Goal: Transaction & Acquisition: Purchase product/service

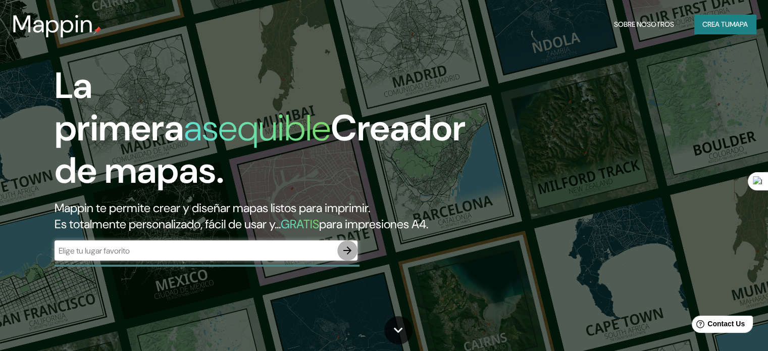
click at [344, 256] on icon "button" at bounding box center [347, 250] width 12 height 12
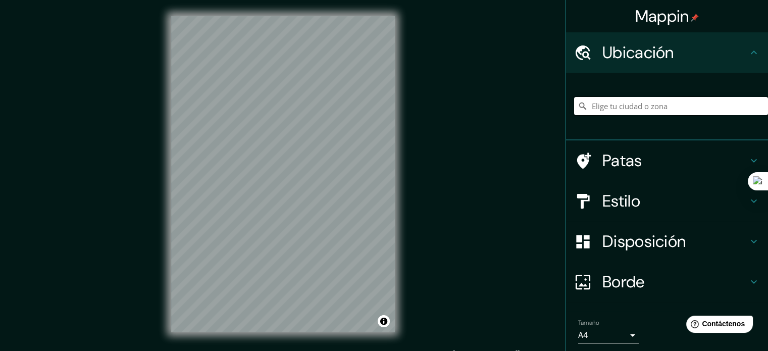
click at [656, 111] on input "Elige tu ciudad o zona" at bounding box center [671, 106] width 194 height 18
type input "Medellín, Antioquia, Colombia"
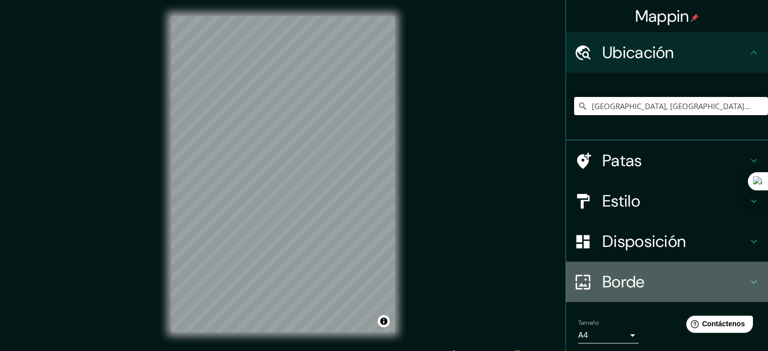
click at [748, 276] on icon at bounding box center [754, 282] width 12 height 12
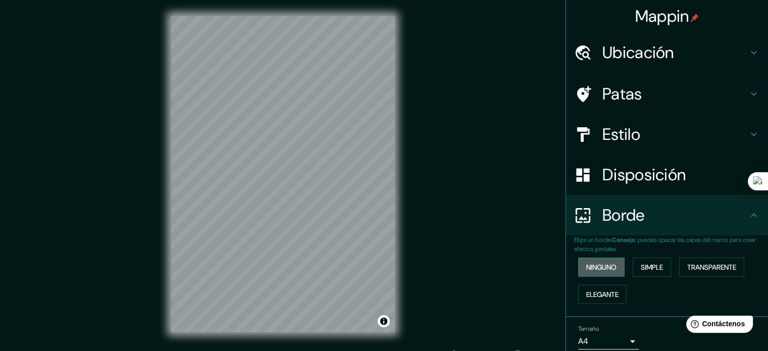
click at [603, 263] on font "Ninguno" at bounding box center [601, 267] width 30 height 9
click at [600, 269] on font "Ninguno" at bounding box center [601, 267] width 30 height 9
click at [652, 269] on font "Simple" at bounding box center [652, 267] width 22 height 9
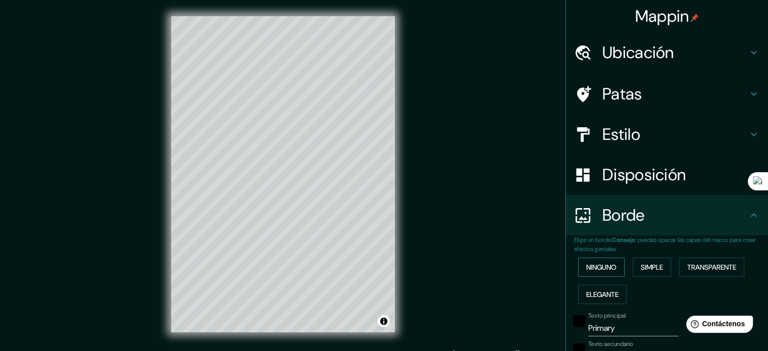
click at [598, 264] on font "Ninguno" at bounding box center [601, 267] width 30 height 9
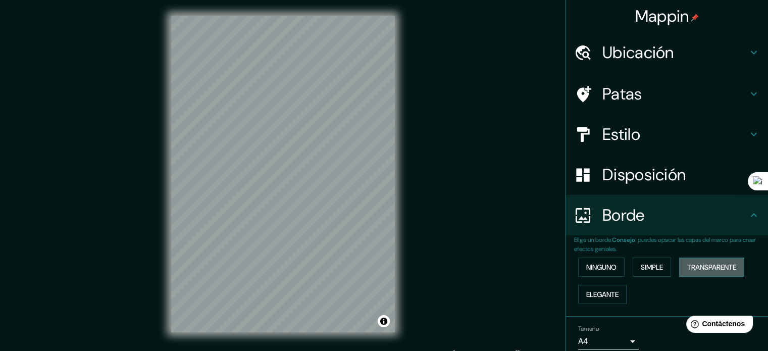
click at [687, 270] on font "Transparente" at bounding box center [711, 267] width 49 height 9
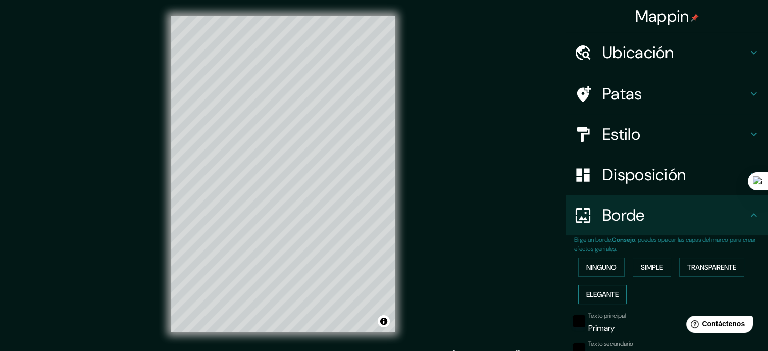
click at [600, 292] on font "Elegante" at bounding box center [602, 294] width 32 height 9
click at [598, 268] on font "Ninguno" at bounding box center [601, 267] width 30 height 9
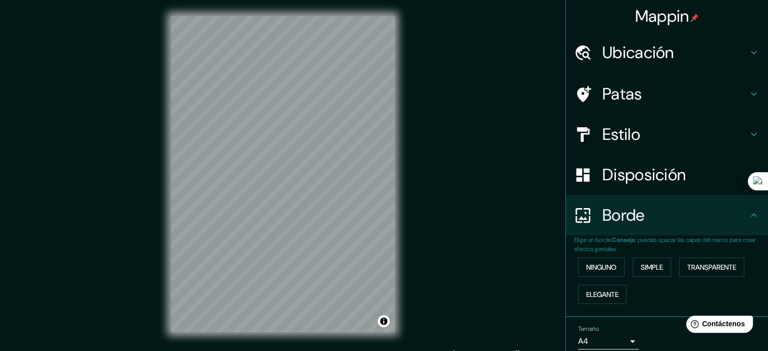
click at [646, 175] on font "Disposición" at bounding box center [643, 174] width 83 height 21
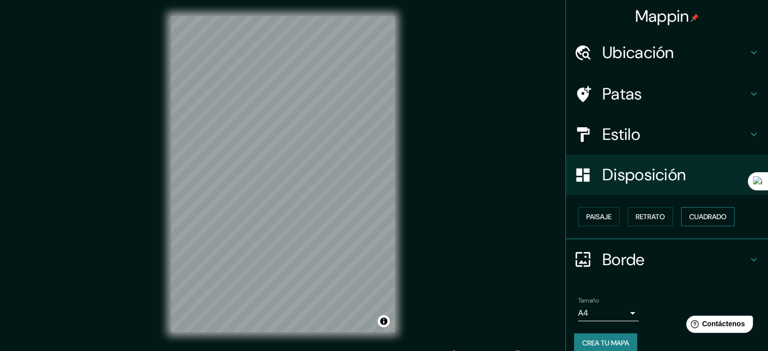
click at [689, 219] on font "Cuadrado" at bounding box center [707, 216] width 37 height 9
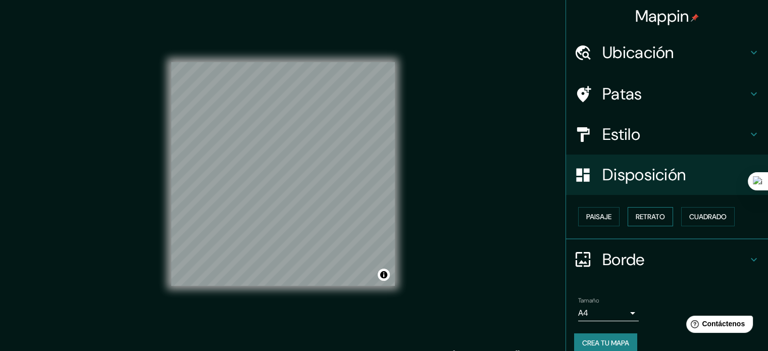
drag, startPoint x: 654, startPoint y: 217, endPoint x: 648, endPoint y: 216, distance: 6.6
click at [653, 217] on font "Retrato" at bounding box center [650, 216] width 29 height 9
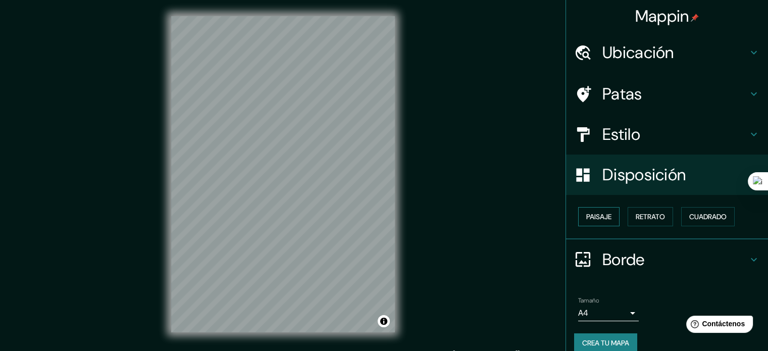
click at [603, 215] on font "Paisaje" at bounding box center [598, 216] width 25 height 9
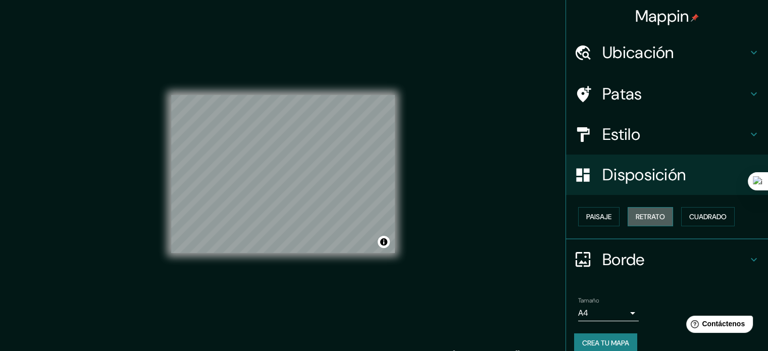
click at [636, 215] on font "Retrato" at bounding box center [650, 216] width 29 height 9
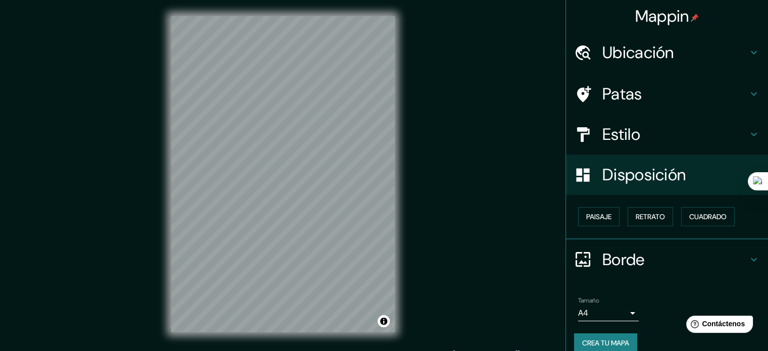
click at [680, 133] on h4 "Estilo" at bounding box center [674, 134] width 145 height 20
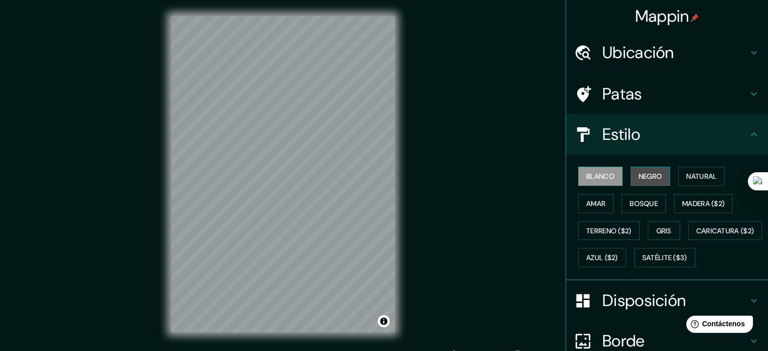
click at [639, 177] on font "Negro" at bounding box center [651, 176] width 24 height 9
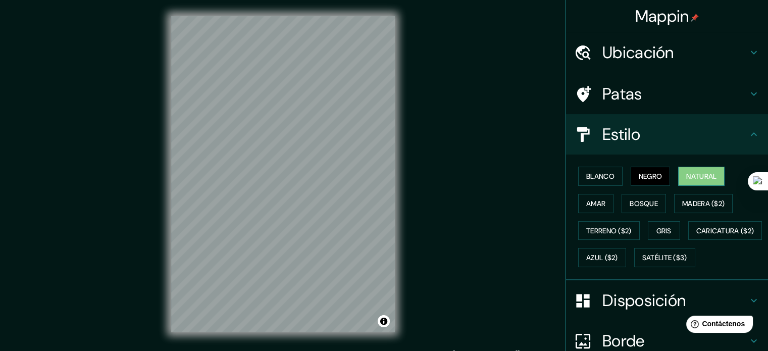
click at [687, 175] on font "Natural" at bounding box center [701, 176] width 30 height 9
click at [595, 199] on font "Amar" at bounding box center [595, 203] width 19 height 9
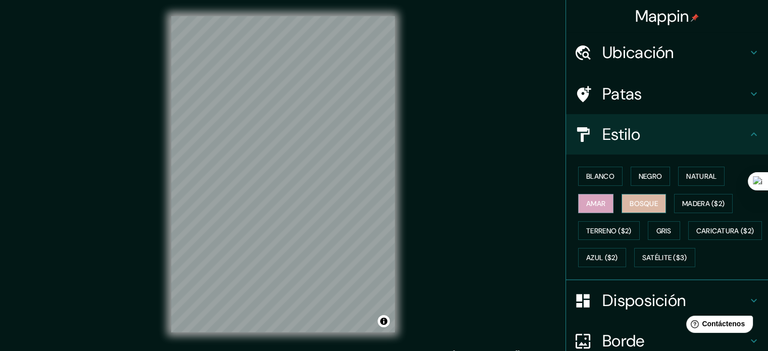
click at [632, 204] on font "Bosque" at bounding box center [644, 203] width 28 height 9
click at [687, 205] on font "Madera ($2)" at bounding box center [703, 203] width 42 height 9
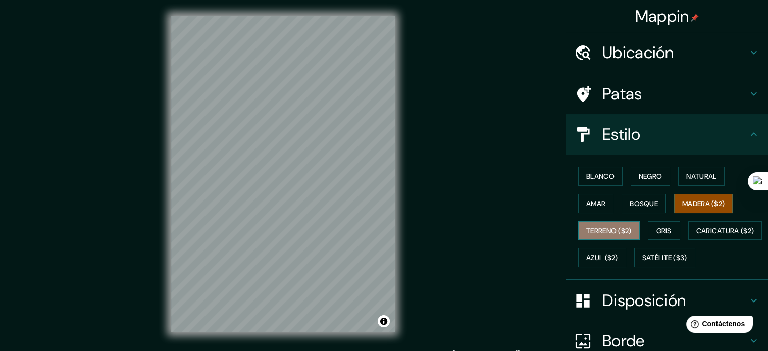
click at [605, 229] on font "Terreno ($2)" at bounding box center [608, 230] width 45 height 9
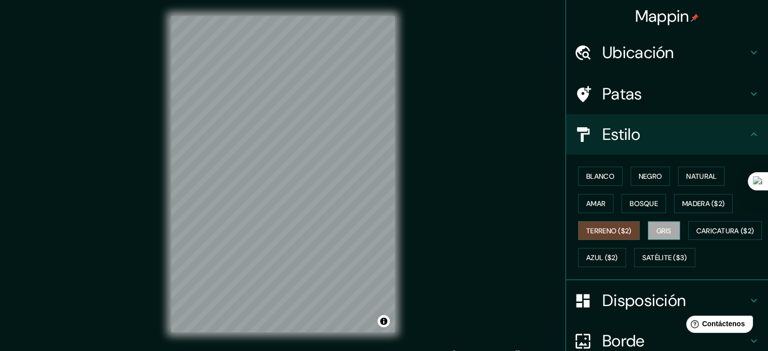
click at [658, 227] on font "Gris" at bounding box center [663, 230] width 15 height 9
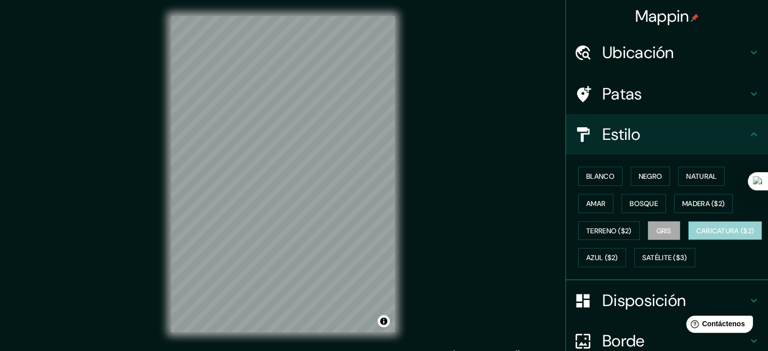
click at [696, 235] on font "Caricatura ($2)" at bounding box center [725, 230] width 58 height 9
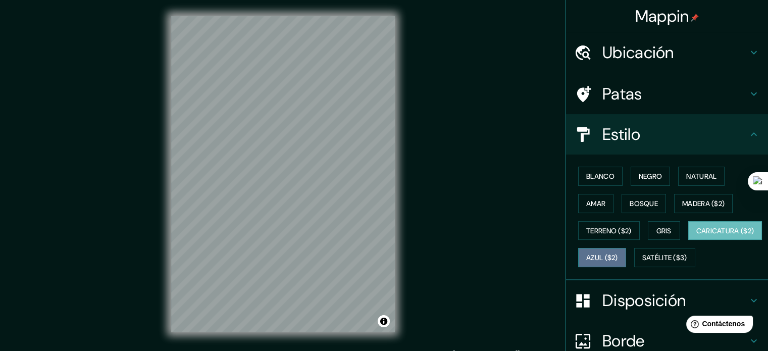
click at [618, 253] on font "Azul ($2)" at bounding box center [602, 257] width 32 height 9
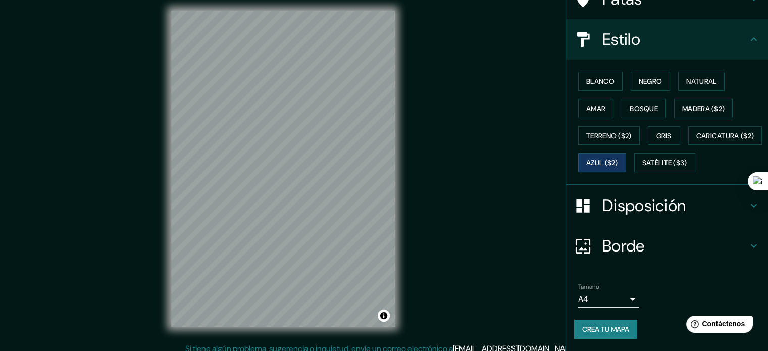
scroll to position [13, 0]
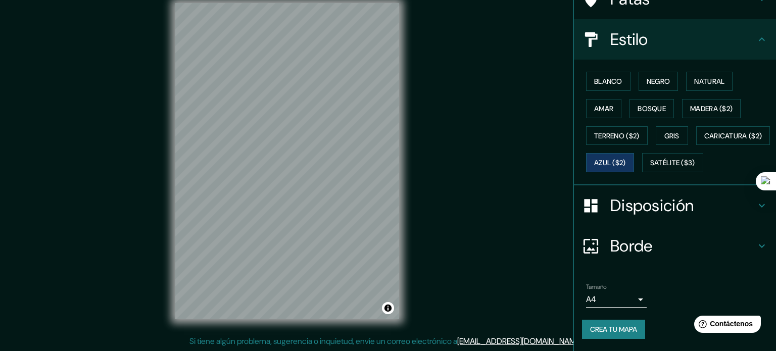
click at [622, 300] on body "Mappin Ubicación Medellín, Antioquia, Colombia Medellín Antioquia, Colombia Med…" at bounding box center [388, 162] width 776 height 351
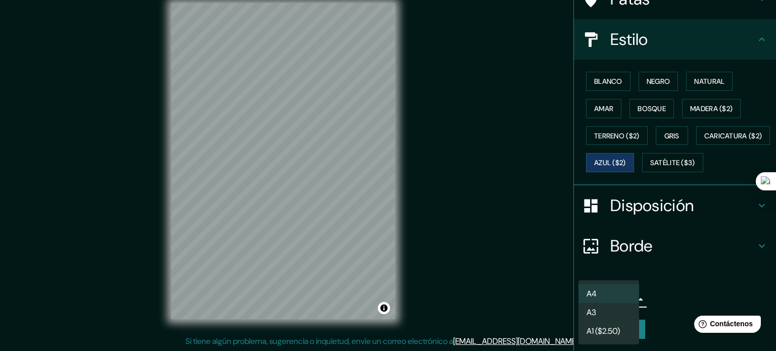
drag, startPoint x: 671, startPoint y: 292, endPoint x: 671, endPoint y: 284, distance: 8.1
click at [671, 290] on div at bounding box center [388, 175] width 776 height 351
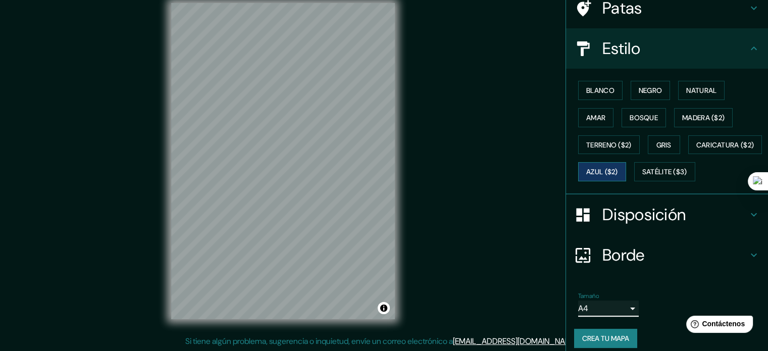
scroll to position [0, 0]
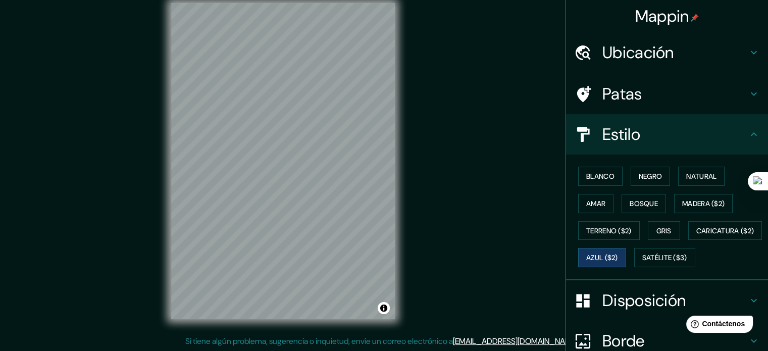
click at [715, 98] on h4 "Patas" at bounding box center [674, 94] width 145 height 20
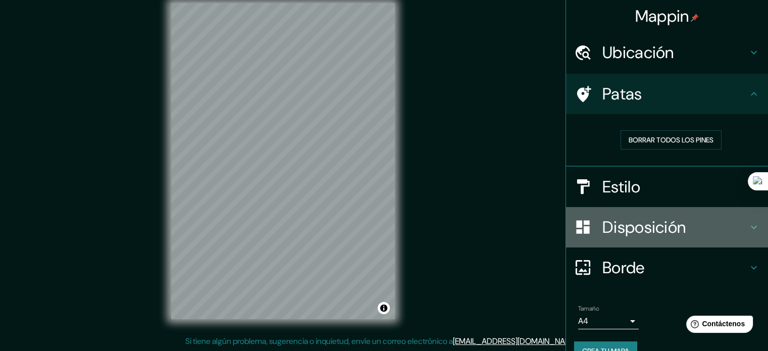
click at [665, 226] on font "Disposición" at bounding box center [643, 227] width 83 height 21
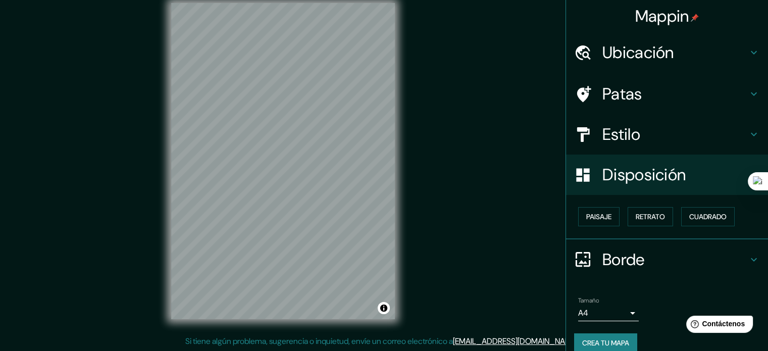
click at [638, 256] on font "Borde" at bounding box center [623, 259] width 42 height 21
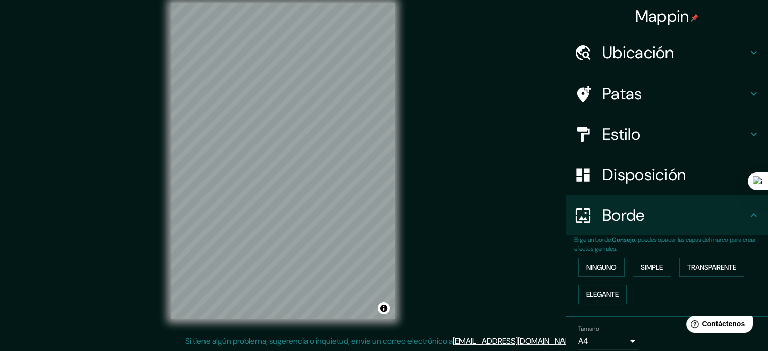
click at [638, 133] on h4 "Estilo" at bounding box center [674, 134] width 145 height 20
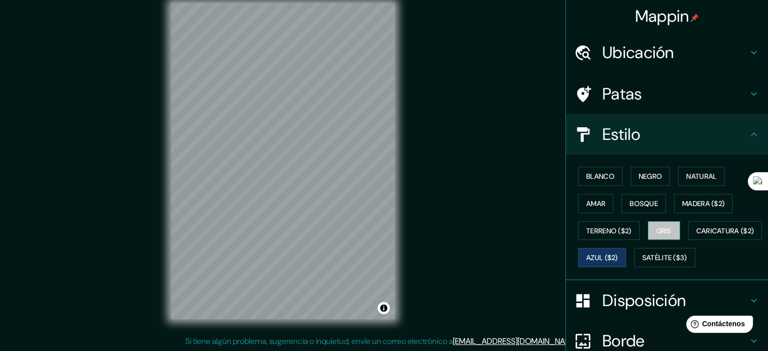
click at [656, 228] on font "Gris" at bounding box center [663, 230] width 15 height 9
click at [683, 205] on font "Madera ($2)" at bounding box center [703, 203] width 42 height 9
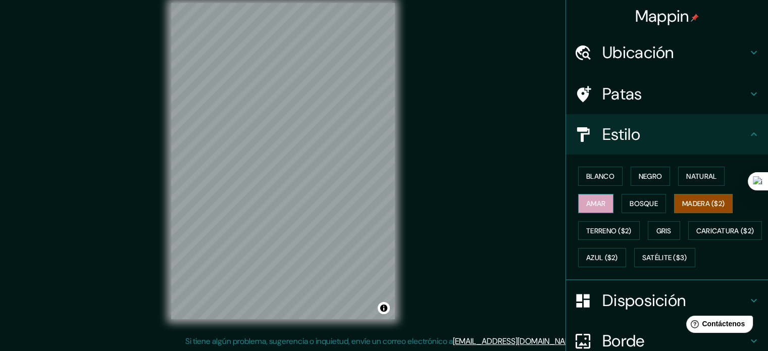
click at [593, 200] on font "Amar" at bounding box center [595, 203] width 19 height 9
click at [630, 200] on font "Bosque" at bounding box center [644, 203] width 28 height 9
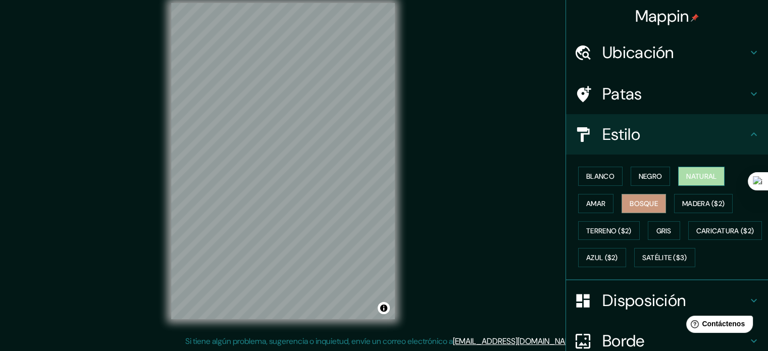
click at [693, 179] on font "Natural" at bounding box center [701, 176] width 30 height 9
click at [647, 172] on font "Negro" at bounding box center [651, 176] width 24 height 9
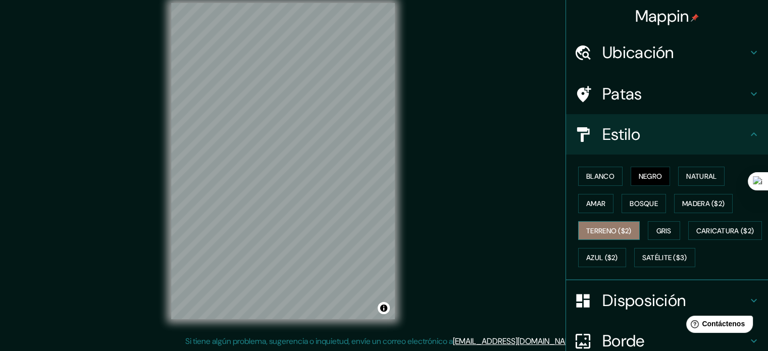
click at [611, 226] on font "Terreno ($2)" at bounding box center [608, 230] width 45 height 9
click at [656, 230] on font "Gris" at bounding box center [663, 230] width 15 height 9
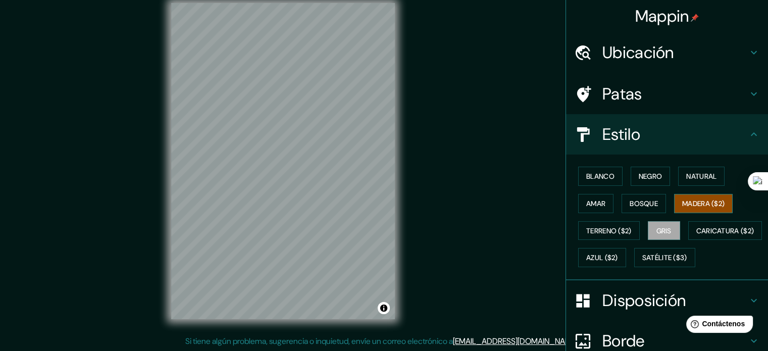
click at [683, 203] on font "Madera ($2)" at bounding box center [703, 203] width 42 height 9
click at [601, 54] on div "Mappin Ubicación Medellín, Antioquia, Colombia Medellín Antioquia, Colombia Med…" at bounding box center [384, 169] width 768 height 365
click at [402, 47] on div "© Mapbox © OpenStreetMap Improve this map" at bounding box center [283, 161] width 256 height 348
click at [435, 0] on html "Mappin Ubicación Medellín, Antioquia, Colombia Medellín Antioquia, Colombia Med…" at bounding box center [384, 162] width 768 height 351
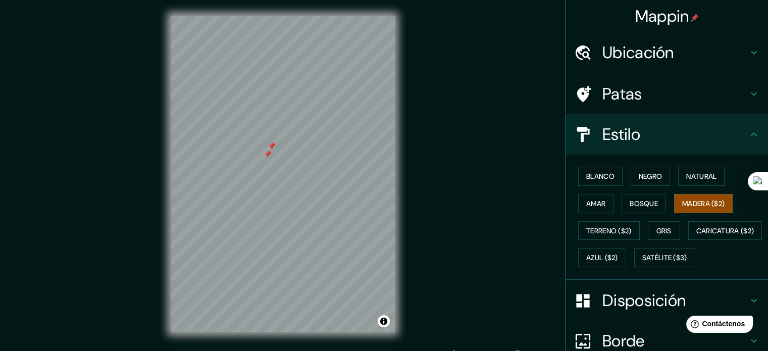
click at [271, 145] on div at bounding box center [272, 146] width 8 height 8
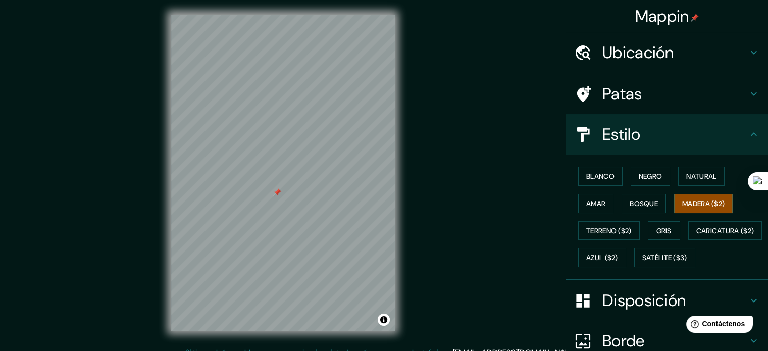
scroll to position [2, 0]
click at [357, 69] on div at bounding box center [357, 70] width 8 height 8
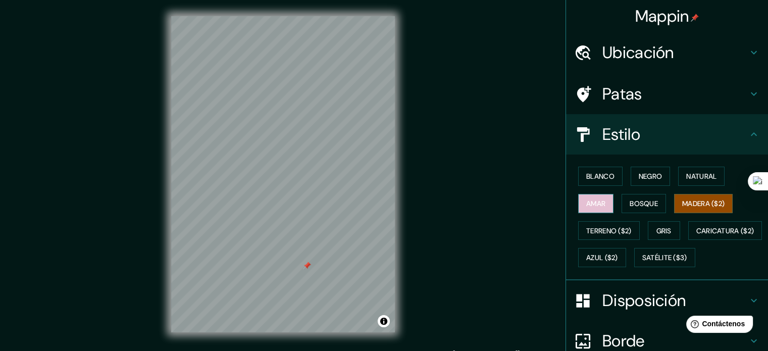
click at [592, 205] on font "Amar" at bounding box center [595, 203] width 19 height 9
click at [630, 203] on font "Bosque" at bounding box center [644, 203] width 28 height 9
click at [598, 201] on font "Amar" at bounding box center [595, 203] width 19 height 9
click at [690, 203] on font "Madera ($2)" at bounding box center [703, 203] width 42 height 9
click at [595, 203] on font "Amar" at bounding box center [595, 203] width 19 height 9
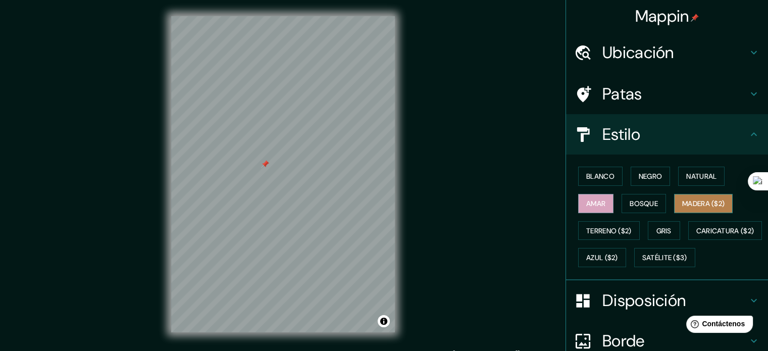
click at [698, 204] on font "Madera ($2)" at bounding box center [703, 203] width 42 height 9
click at [641, 202] on font "Bosque" at bounding box center [644, 203] width 28 height 9
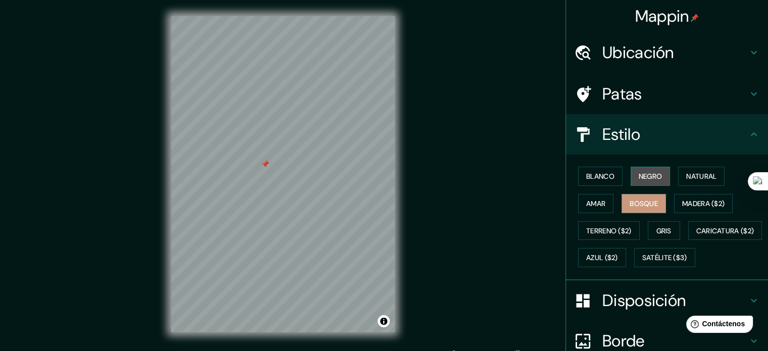
click at [648, 174] on font "Negro" at bounding box center [651, 176] width 24 height 9
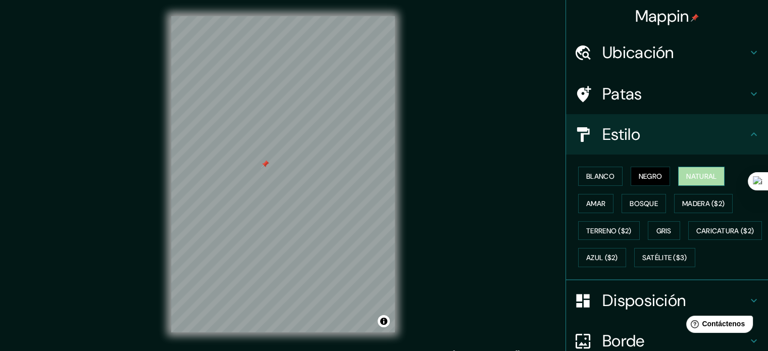
click at [688, 173] on font "Natural" at bounding box center [701, 176] width 30 height 9
click at [597, 171] on font "Blanco" at bounding box center [600, 176] width 28 height 13
click at [678, 173] on button "Natural" at bounding box center [701, 176] width 46 height 19
click at [642, 263] on font "Satélite ($3)" at bounding box center [664, 257] width 45 height 9
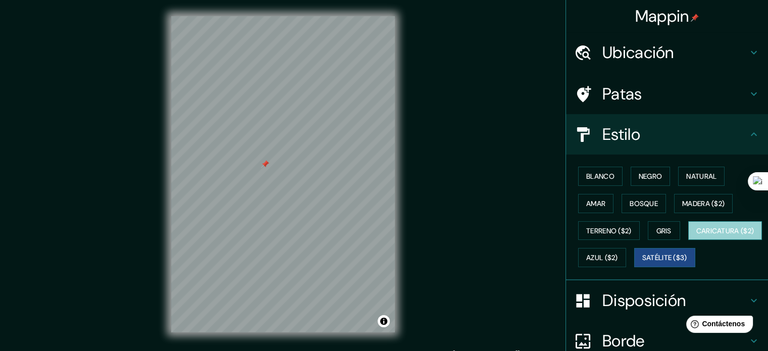
click at [696, 235] on font "Caricatura ($2)" at bounding box center [725, 230] width 58 height 9
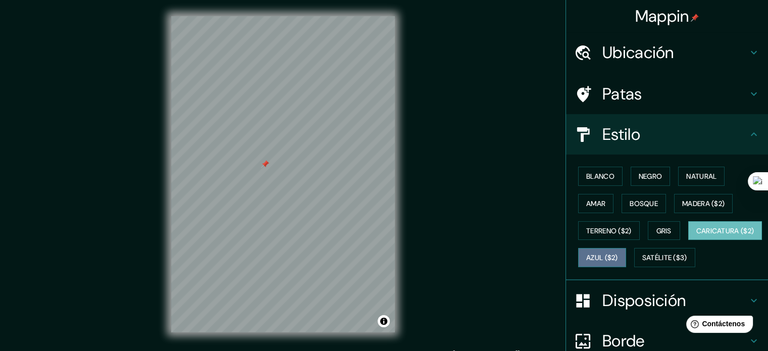
click at [618, 256] on font "Azul ($2)" at bounding box center [602, 257] width 32 height 9
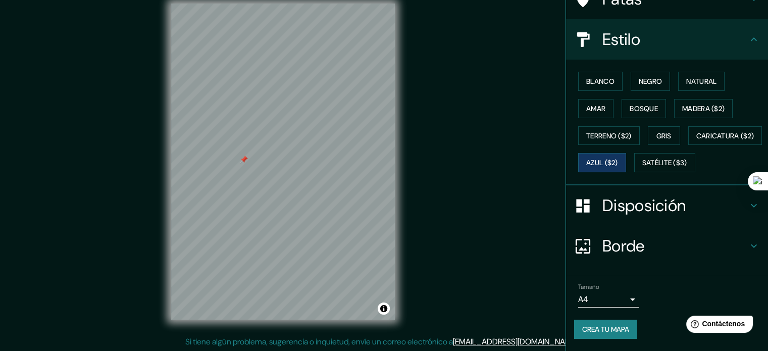
scroll to position [13, 0]
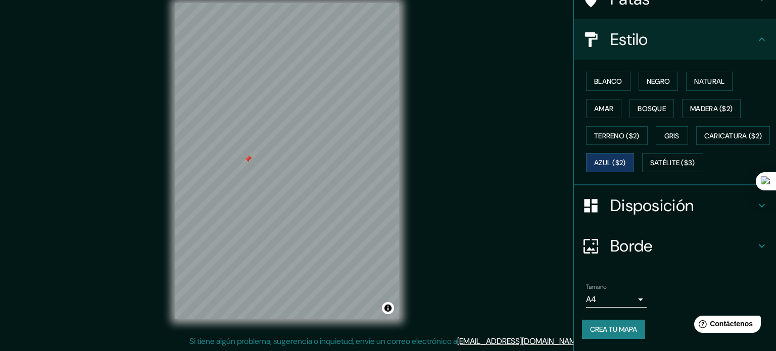
click at [624, 299] on body "Mappin Ubicación Medellín, Antioquia, Colombia Medellín Antioquia, Colombia Med…" at bounding box center [388, 162] width 776 height 351
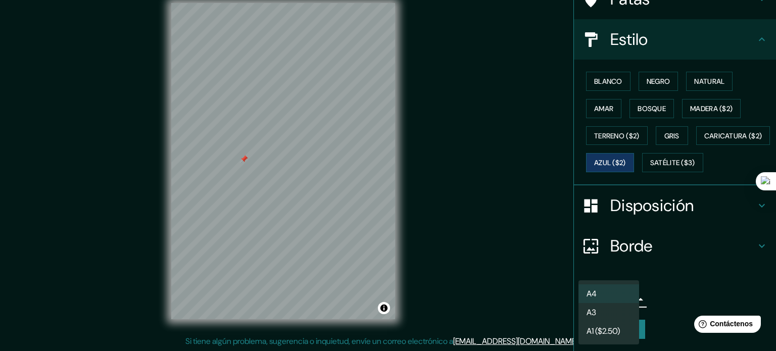
drag, startPoint x: 666, startPoint y: 311, endPoint x: 639, endPoint y: 253, distance: 63.9
click at [666, 306] on div at bounding box center [388, 175] width 776 height 351
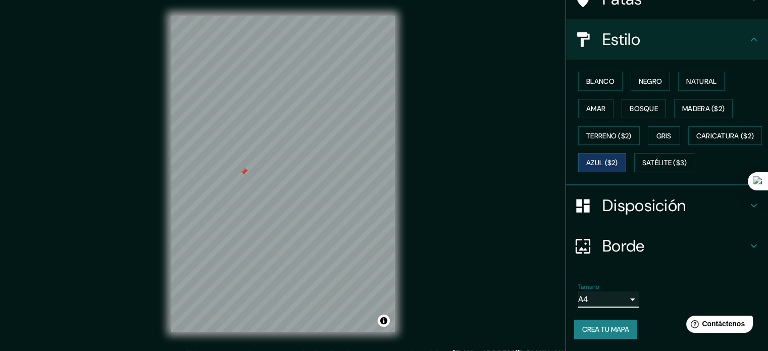
scroll to position [0, 0]
click at [382, 322] on button "Activar o desactivar atribución" at bounding box center [384, 321] width 12 height 12
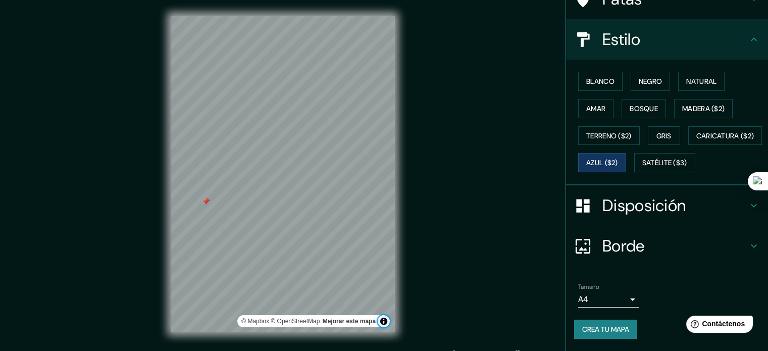
click at [383, 322] on button "Activar o desactivar atribución" at bounding box center [384, 321] width 12 height 12
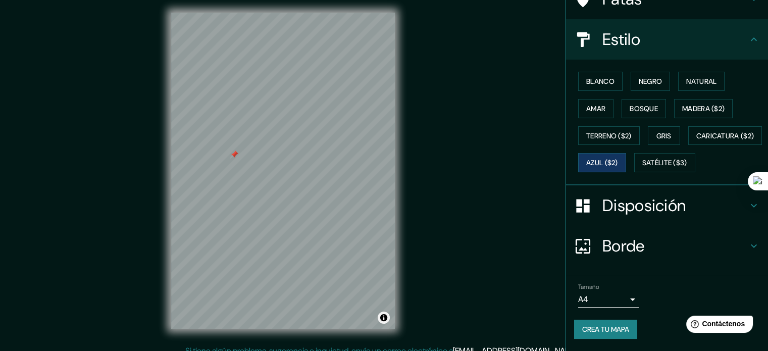
scroll to position [7, 0]
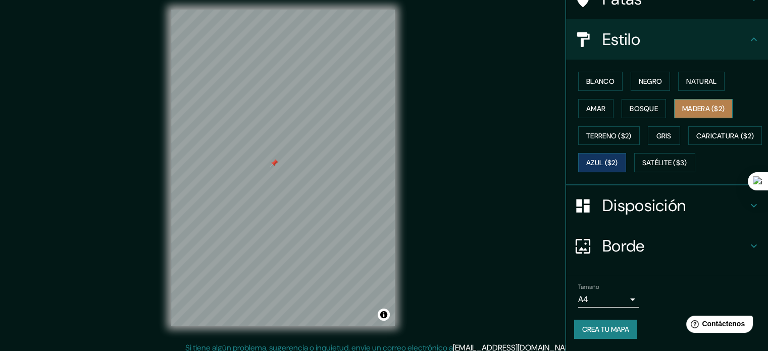
click at [690, 99] on button "Madera ($2)" at bounding box center [703, 108] width 59 height 19
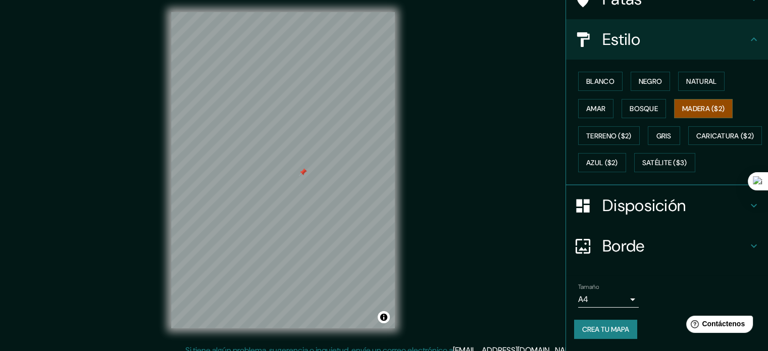
scroll to position [2, 0]
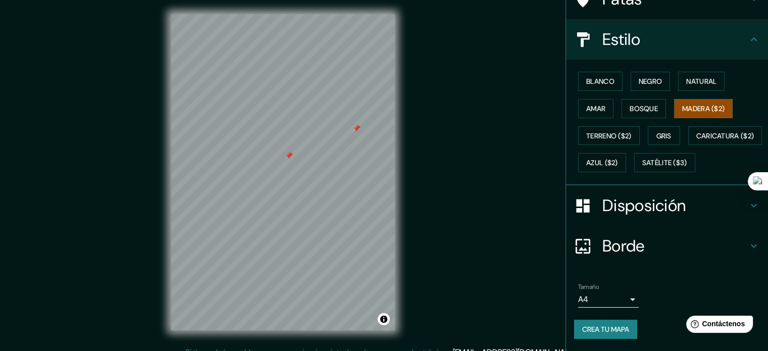
click at [357, 129] on div at bounding box center [356, 128] width 8 height 8
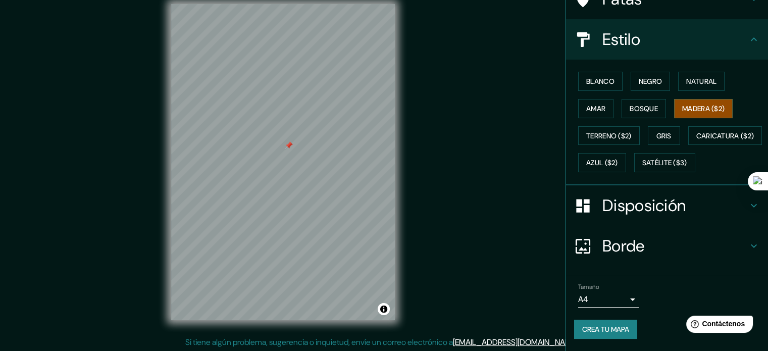
scroll to position [13, 0]
